Goal: Task Accomplishment & Management: Manage account settings

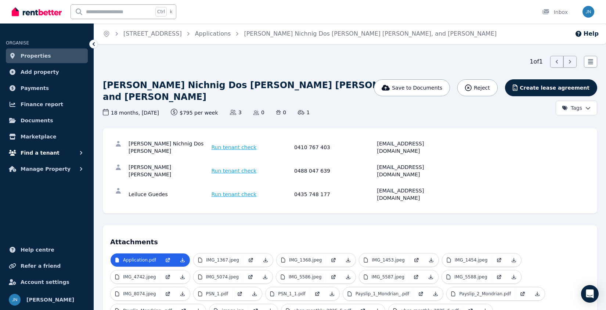
click at [49, 149] on span "Find a tenant" at bounding box center [40, 152] width 39 height 9
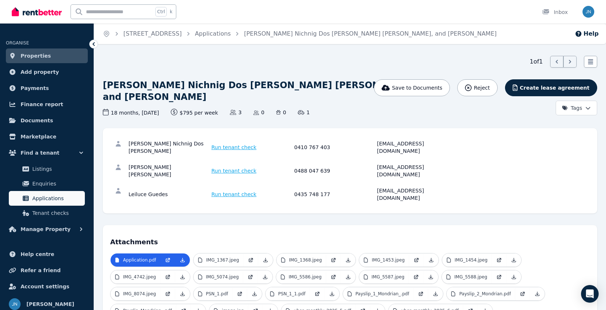
click at [47, 200] on span "Applications" at bounding box center [57, 198] width 50 height 9
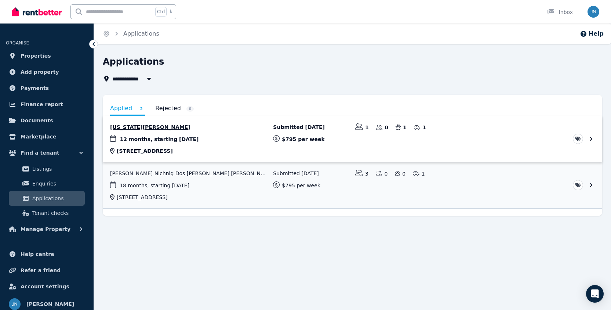
click at [170, 143] on link "View application: Georgia Usher" at bounding box center [353, 139] width 500 height 46
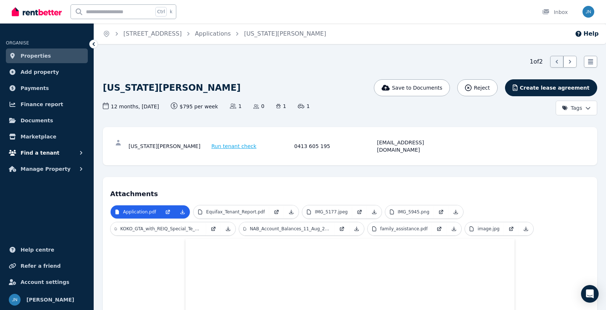
click at [61, 152] on button "Find a tenant" at bounding box center [47, 152] width 82 height 15
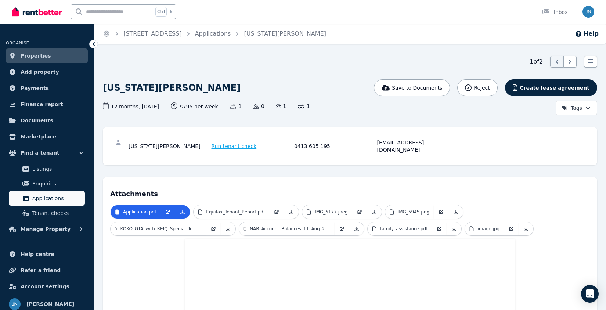
click at [51, 192] on link "Applications" at bounding box center [47, 198] width 76 height 15
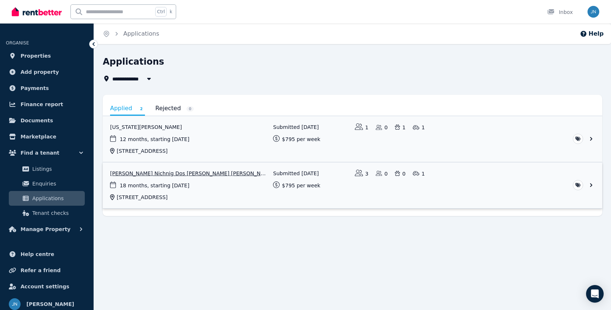
click at [164, 172] on link "View application: Rafael Nichnig Dos Santos, Akanksha Akanksha, and Leiluce Gue…" at bounding box center [353, 185] width 500 height 46
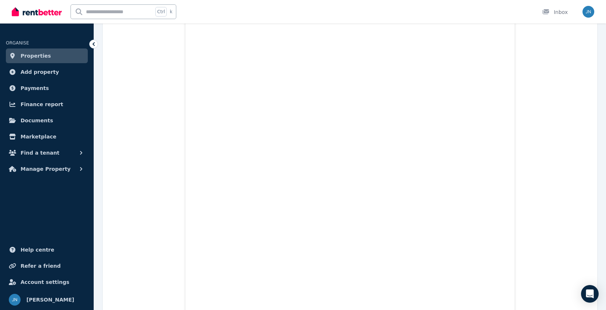
scroll to position [1195, 0]
